Goal: Information Seeking & Learning: Learn about a topic

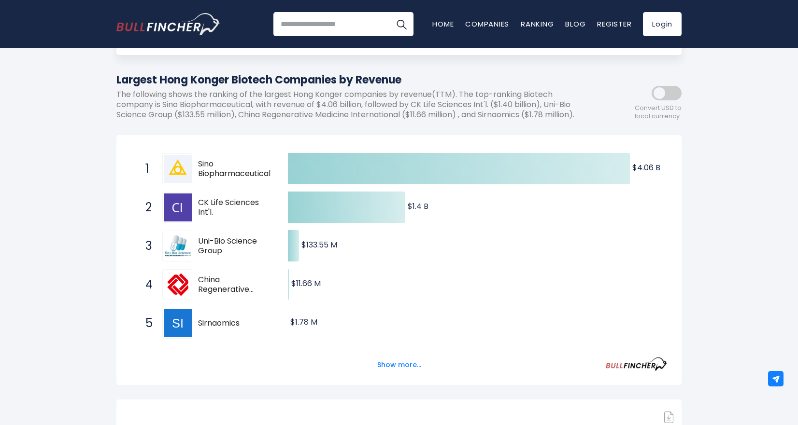
scroll to position [97, 0]
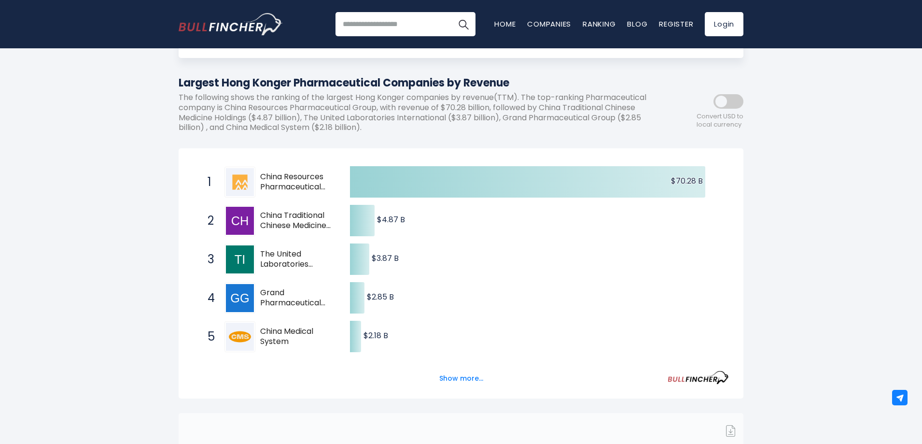
scroll to position [97, 0]
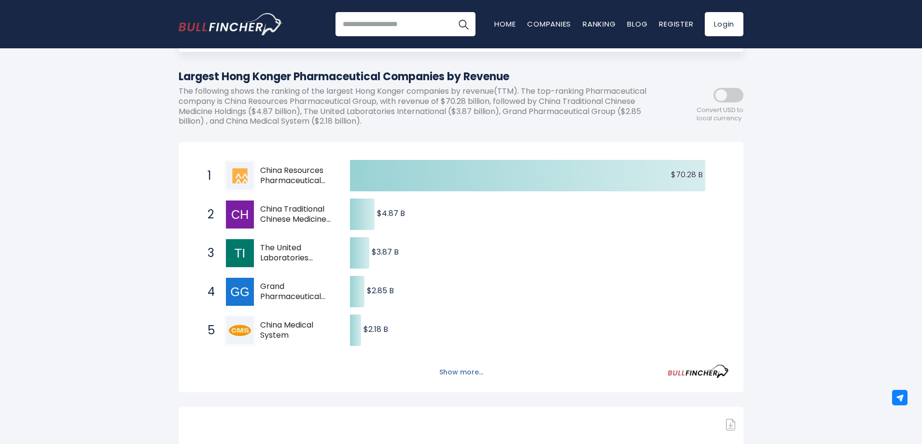
click at [453, 376] on button "Show more..." at bounding box center [462, 372] width 56 height 16
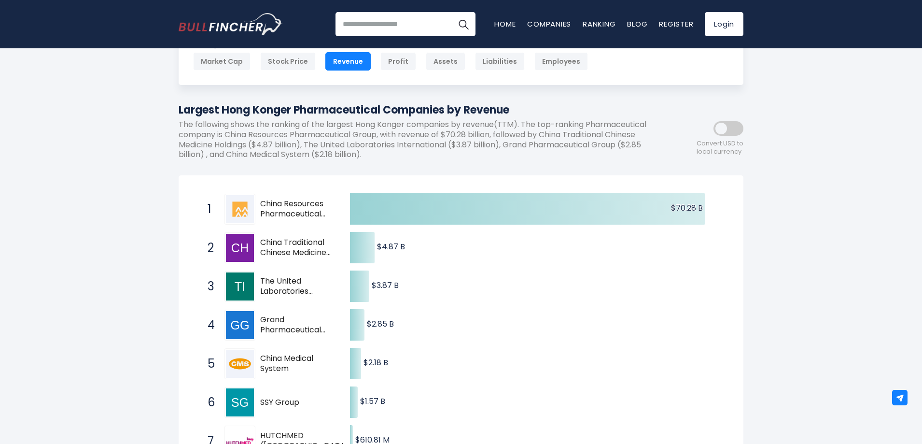
scroll to position [48, 0]
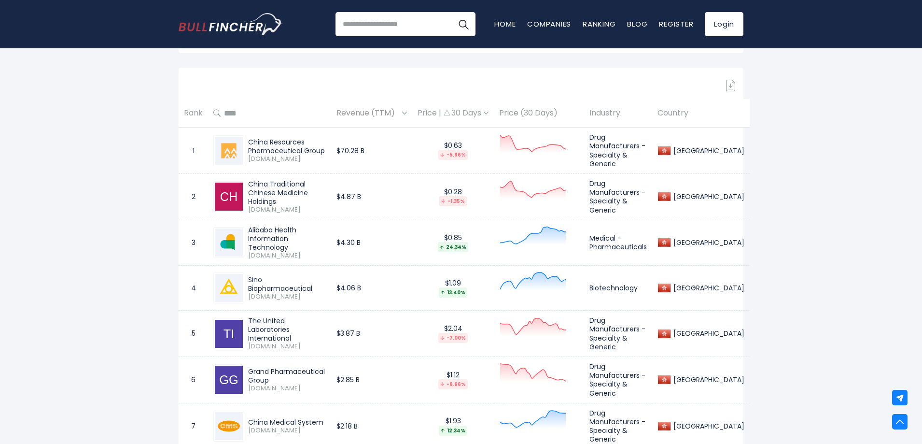
scroll to position [435, 0]
